Goal: Task Accomplishment & Management: Use online tool/utility

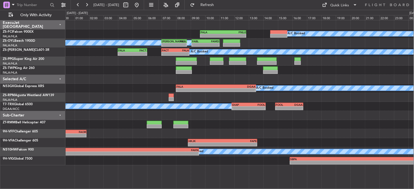
click at [245, 64] on div at bounding box center [237, 63] width 17 height 4
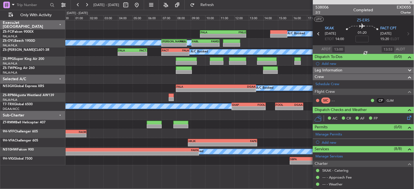
click at [92, 7] on div "[DATE] - [DATE]" at bounding box center [108, 5] width 68 height 9
type input "3"
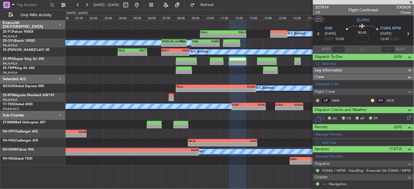
click at [319, 100] on button at bounding box center [317, 100] width 3 height 3
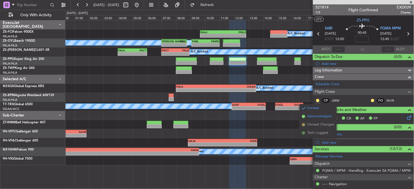
click at [314, 117] on span "Acknowledged" at bounding box center [320, 116] width 24 height 5
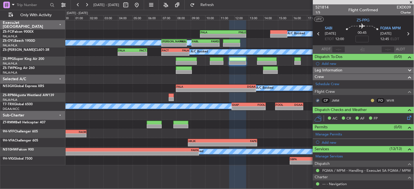
click at [371, 100] on button at bounding box center [372, 100] width 3 height 3
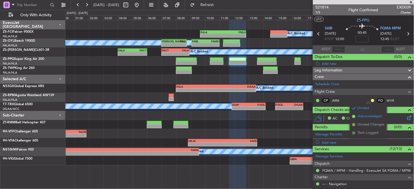
click at [363, 116] on span "Acknowledged" at bounding box center [370, 116] width 24 height 5
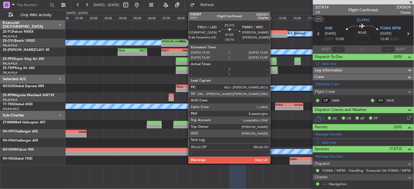
click at [273, 37] on div at bounding box center [279, 36] width 17 height 4
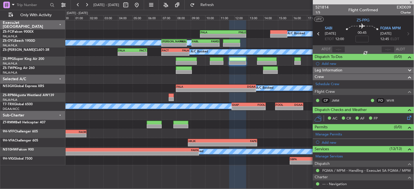
type input "-00:10"
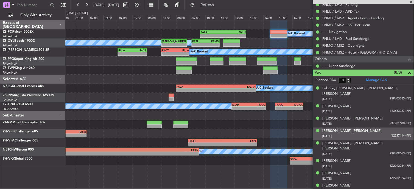
scroll to position [127, 0]
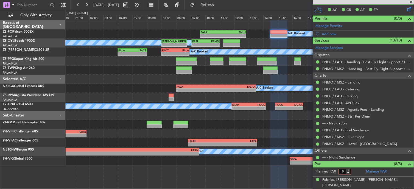
type input "9"
click at [349, 171] on input "9" at bounding box center [345, 172] width 13 height 6
click at [355, 172] on form "Planned PAX" at bounding box center [338, 172] width 51 height 9
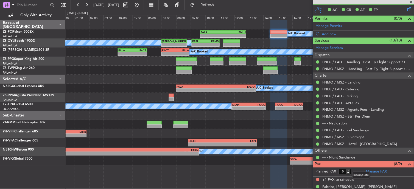
click at [352, 174] on mat-tooltip-component "Incomplete" at bounding box center [361, 175] width 25 height 15
click at [350, 173] on mat-tooltip-component "Incomplete" at bounding box center [361, 175] width 25 height 15
click at [346, 172] on input "9" at bounding box center [345, 172] width 13 height 6
type input "8"
click at [350, 173] on input "8" at bounding box center [345, 172] width 13 height 6
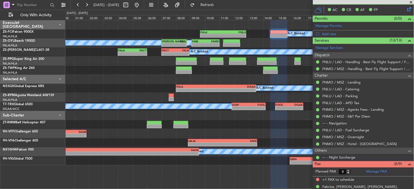
click at [359, 172] on form "Planned PAX 8" at bounding box center [338, 172] width 51 height 9
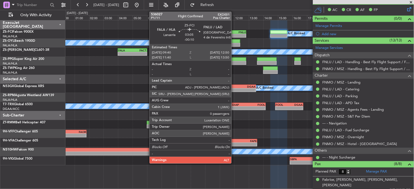
click at [234, 35] on div "-" at bounding box center [234, 35] width 23 height 3
click at [235, 35] on div "-" at bounding box center [234, 35] width 23 height 3
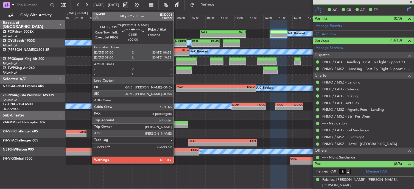
click at [177, 55] on div "-" at bounding box center [182, 53] width 13 height 3
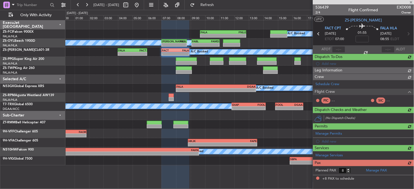
scroll to position [0, 0]
